Goal: Task Accomplishment & Management: Complete application form

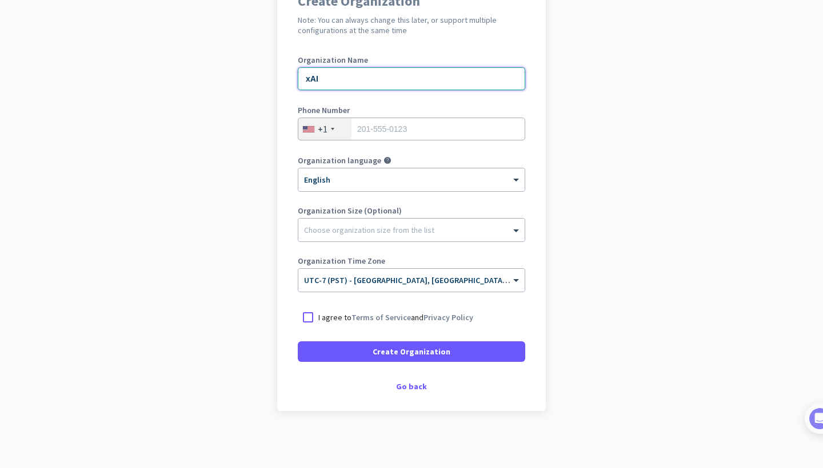
scroll to position [119, 0]
type input "xAI"
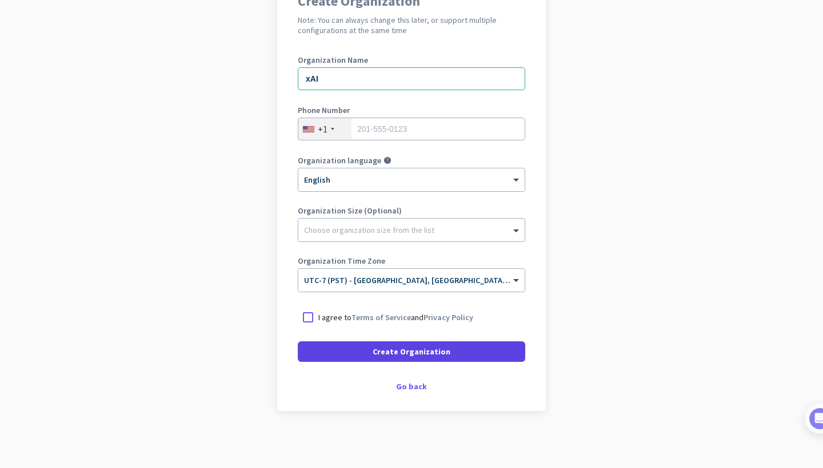
click at [406, 348] on span "Create Organization" at bounding box center [411, 351] width 78 height 11
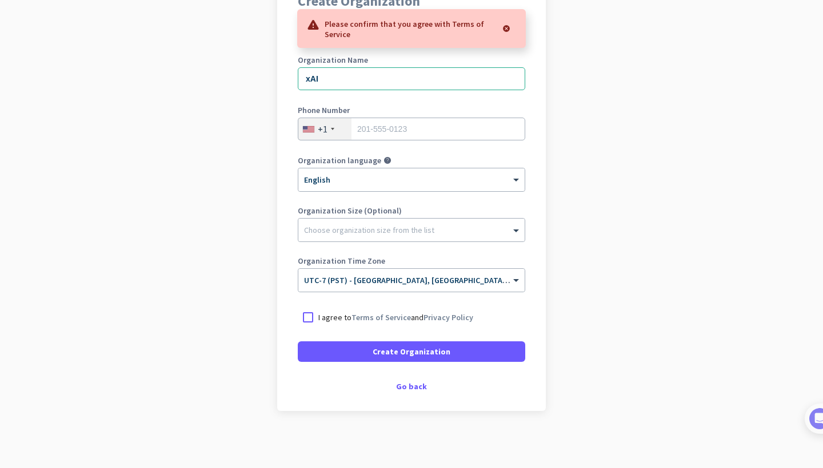
click at [507, 28] on div at bounding box center [505, 28] width 21 height 23
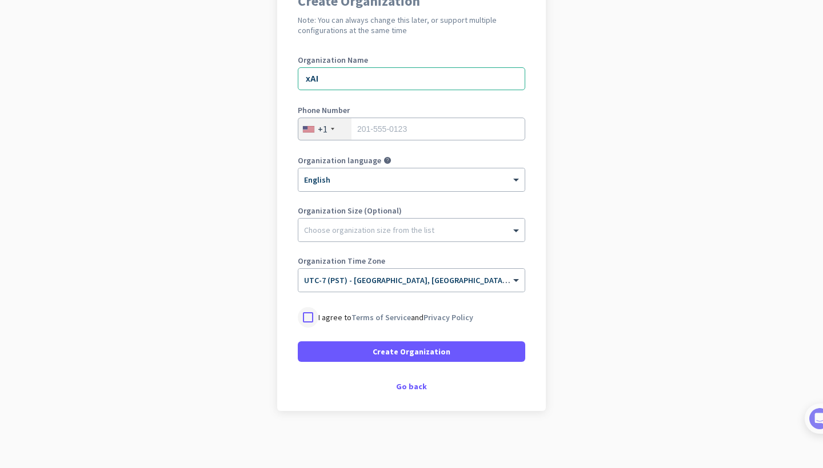
click at [306, 315] on div at bounding box center [308, 317] width 21 height 21
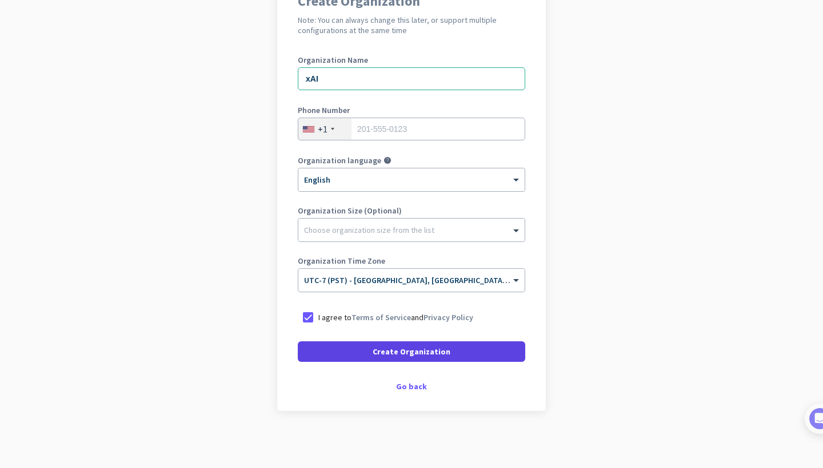
click at [399, 350] on span "Create Organization" at bounding box center [411, 351] width 78 height 11
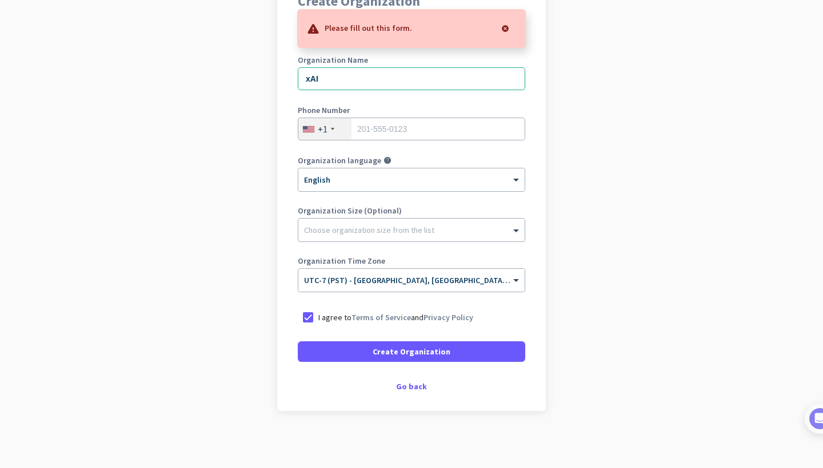
click at [507, 25] on div at bounding box center [505, 28] width 23 height 23
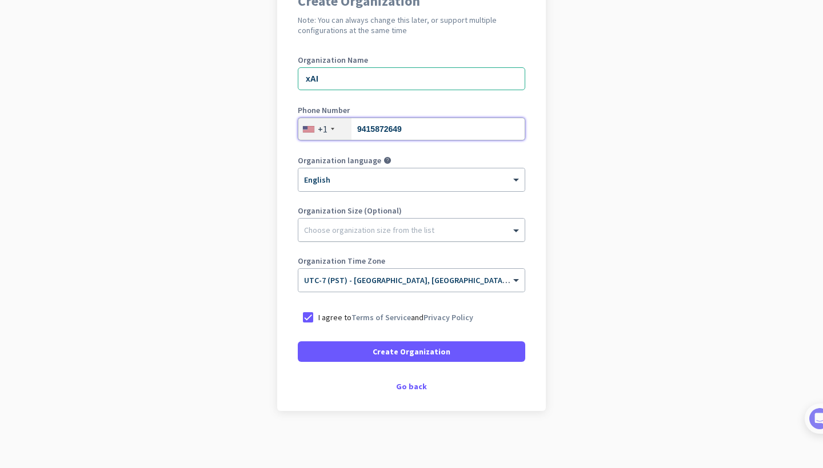
type input "9415872649"
click at [398, 232] on div at bounding box center [411, 227] width 226 height 11
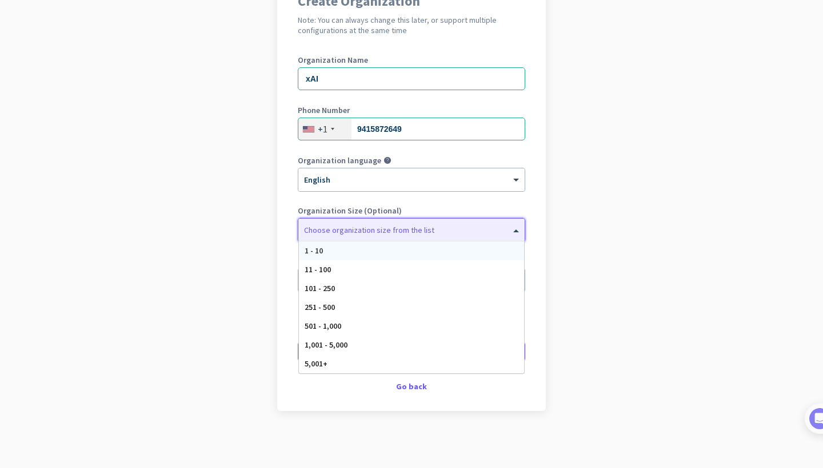
click at [479, 200] on div "Organization language help × English" at bounding box center [411, 180] width 227 height 46
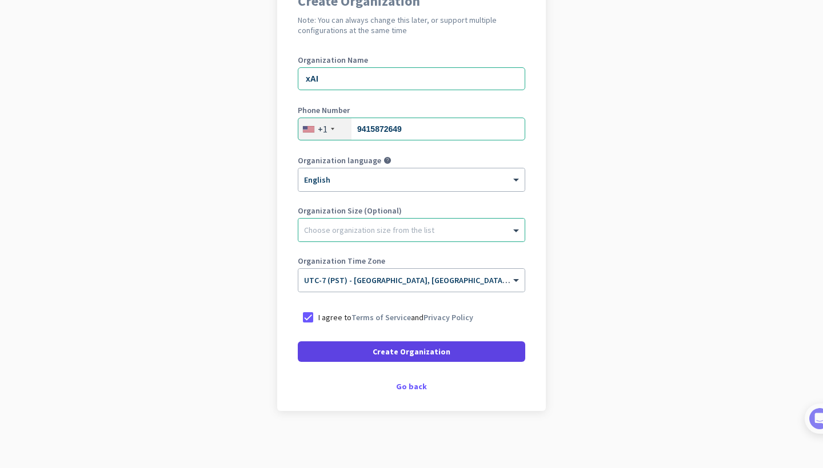
click at [435, 354] on span "Create Organization" at bounding box center [411, 351] width 78 height 11
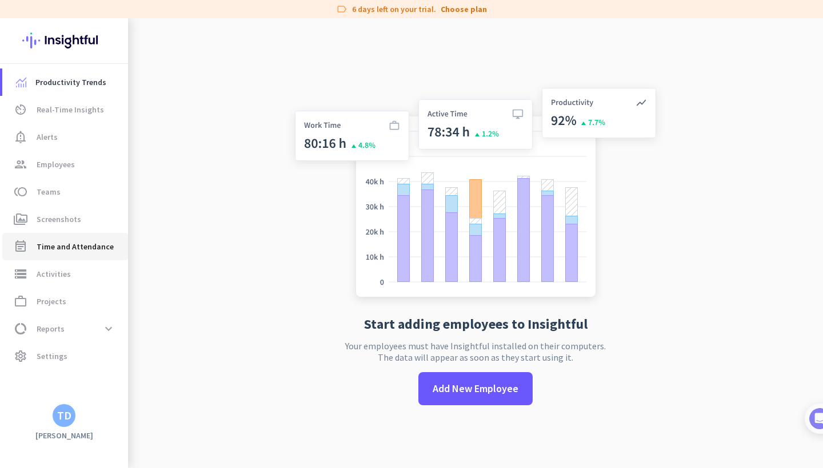
click at [58, 243] on span "Time and Attendance" at bounding box center [75, 247] width 77 height 14
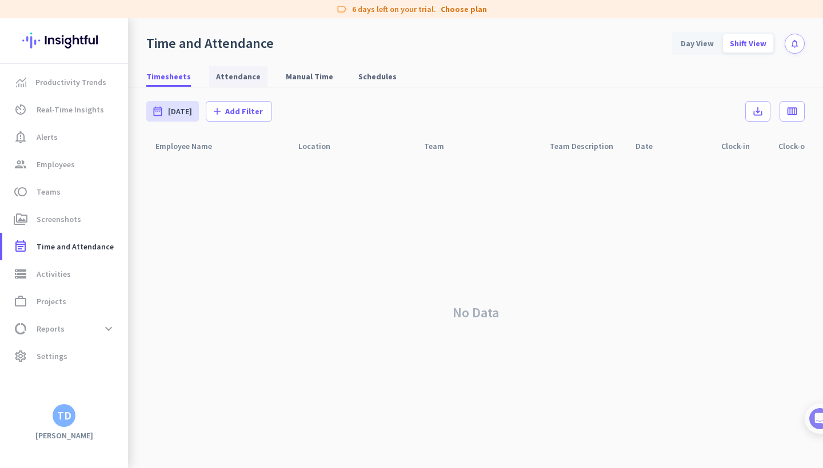
click at [250, 75] on span "Attendance" at bounding box center [238, 76] width 45 height 11
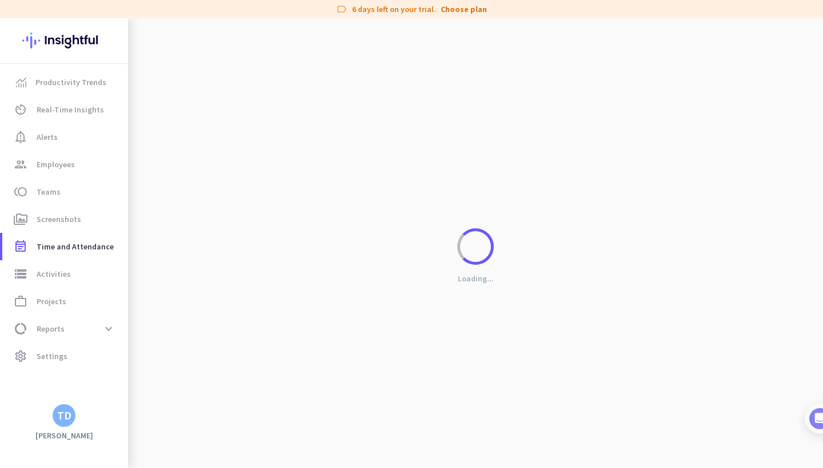
type input "[DATE] - [DATE]"
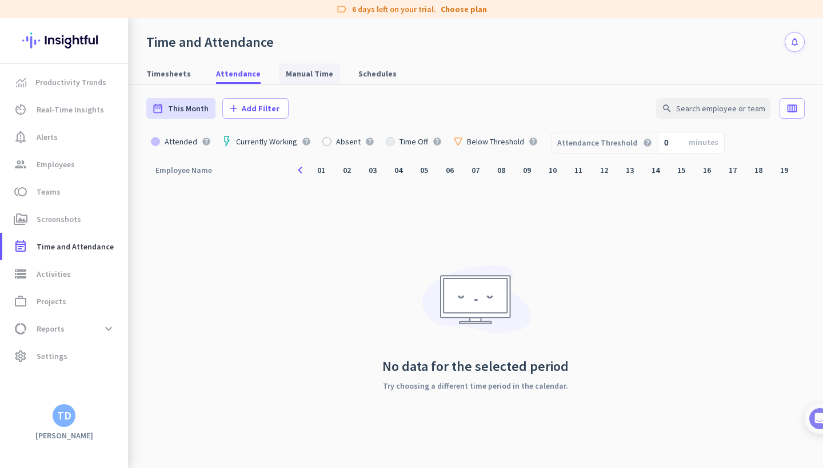
click at [303, 79] on span "Manual Time" at bounding box center [309, 73] width 47 height 11
type input "[DATE] - [DATE]"
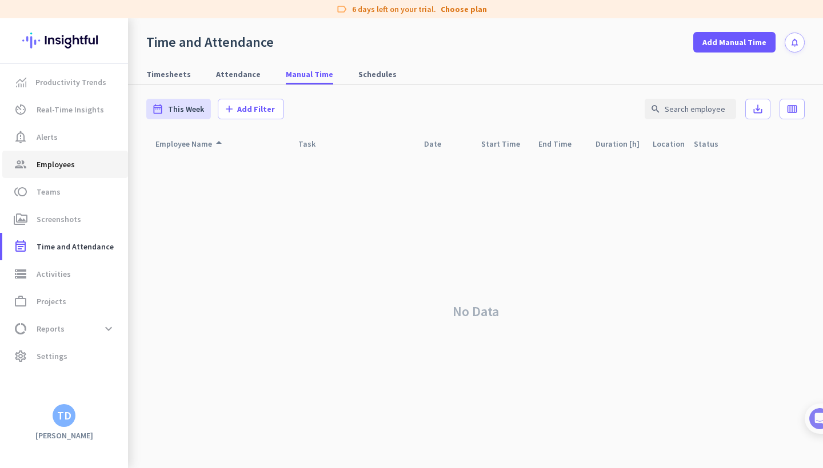
click at [59, 173] on link "group Employees" at bounding box center [65, 164] width 126 height 27
type input "[DATE] - [DATE]"
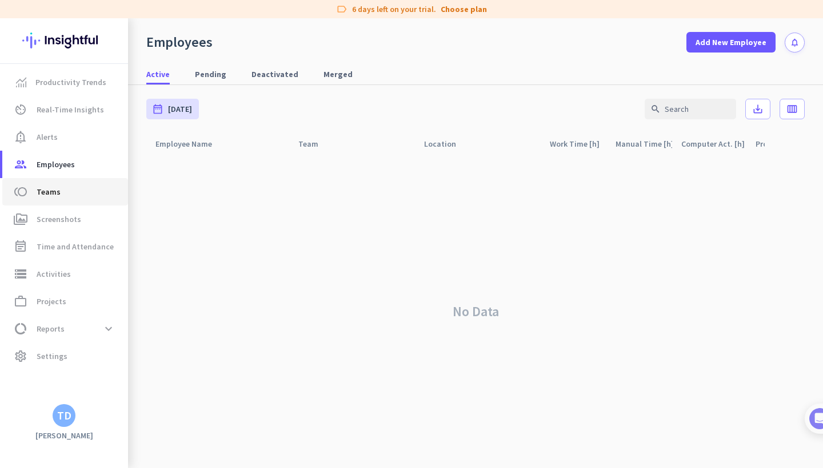
click at [59, 198] on span "toll Teams" at bounding box center [64, 192] width 107 height 14
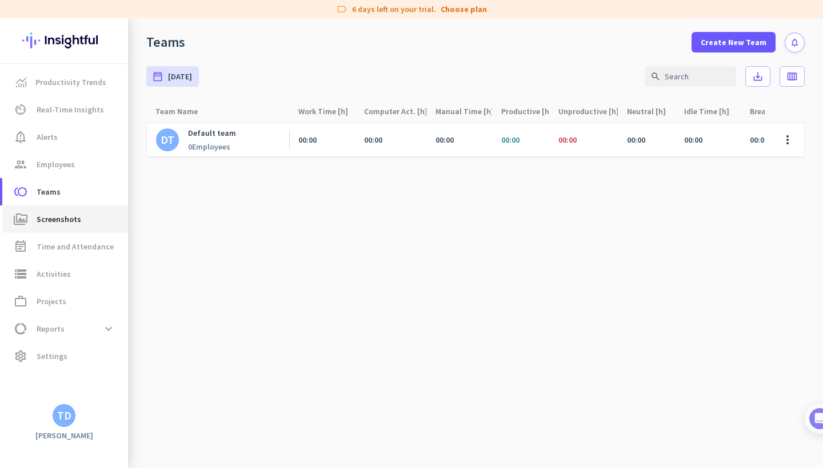
click at [62, 222] on span "Screenshots" at bounding box center [59, 220] width 45 height 14
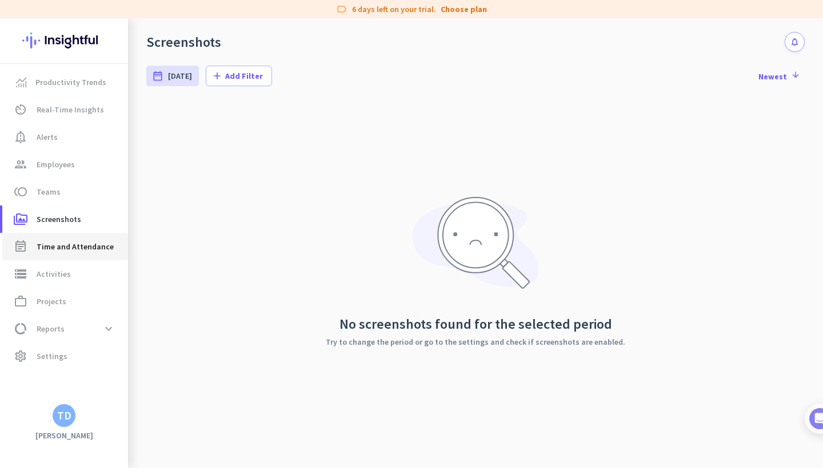
click at [65, 236] on link "event_note Time and Attendance" at bounding box center [65, 246] width 126 height 27
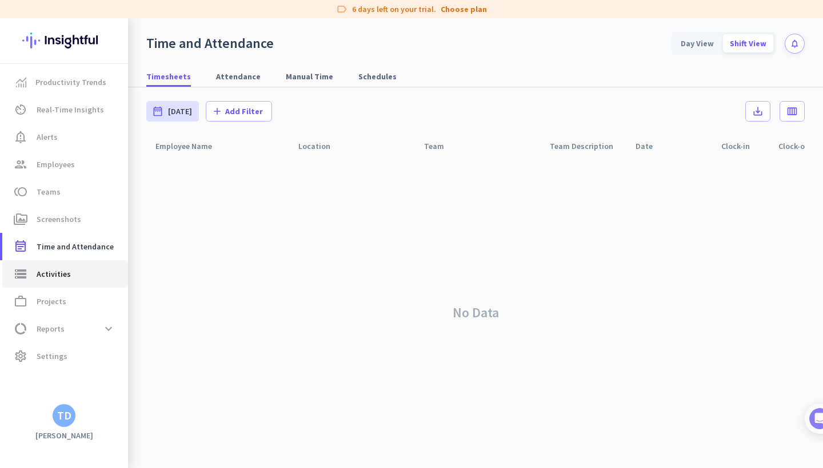
click at [49, 274] on span "Activities" at bounding box center [54, 274] width 34 height 14
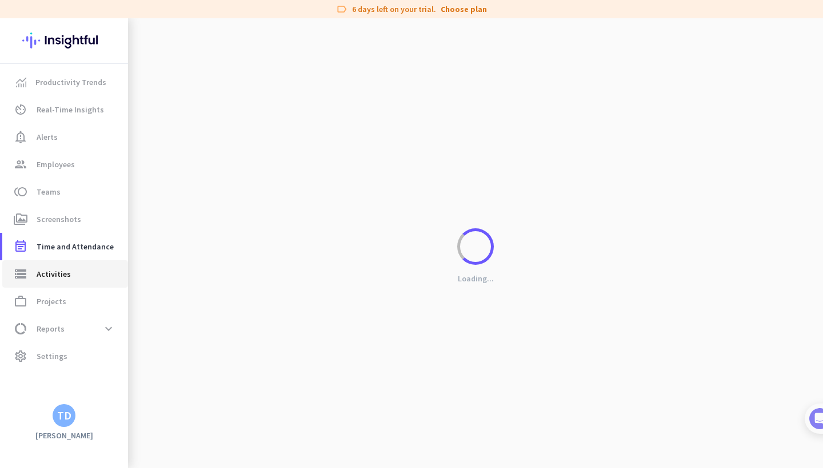
type input "[DATE]"
